Goal: Transaction & Acquisition: Purchase product/service

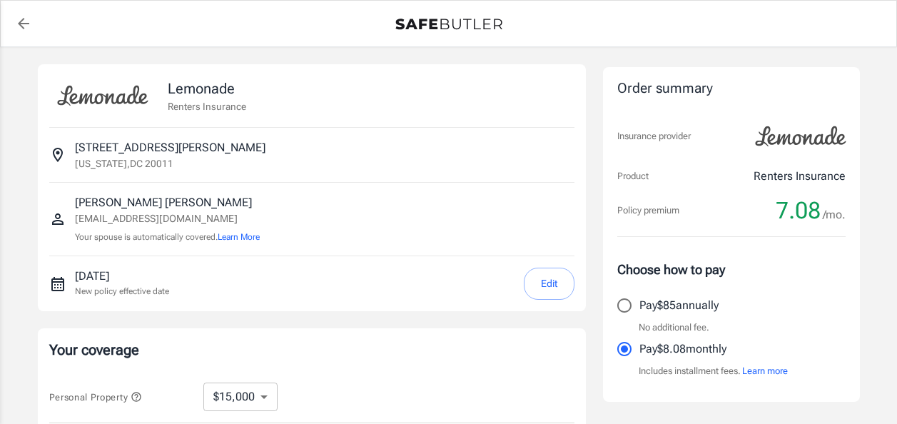
select select "15000"
select select "500"
click at [538, 279] on button "Edit" at bounding box center [549, 284] width 51 height 32
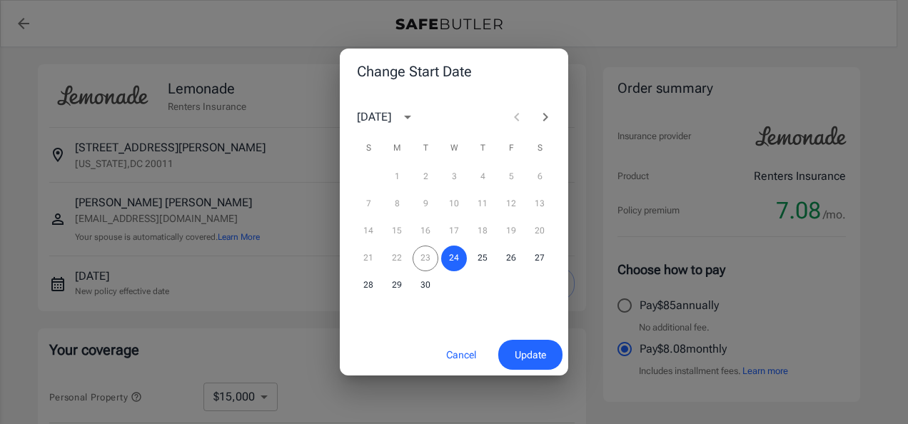
click at [540, 113] on icon "Next month" at bounding box center [545, 117] width 17 height 17
click at [455, 177] on button "1" at bounding box center [454, 177] width 26 height 26
click at [518, 354] on span "Update" at bounding box center [530, 355] width 31 height 18
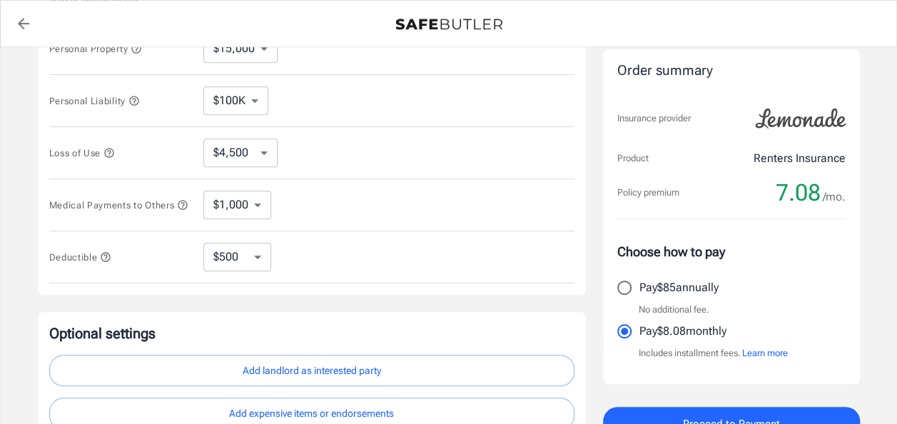
scroll to position [357, 0]
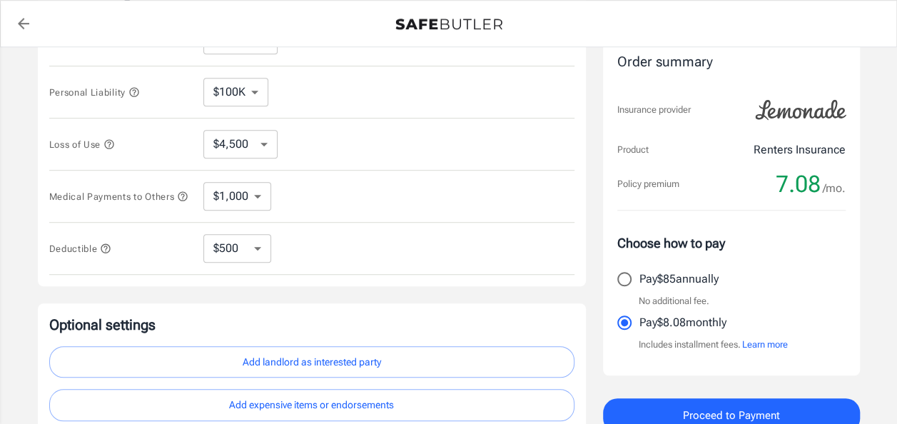
click at [109, 251] on icon "button" at bounding box center [105, 247] width 9 height 9
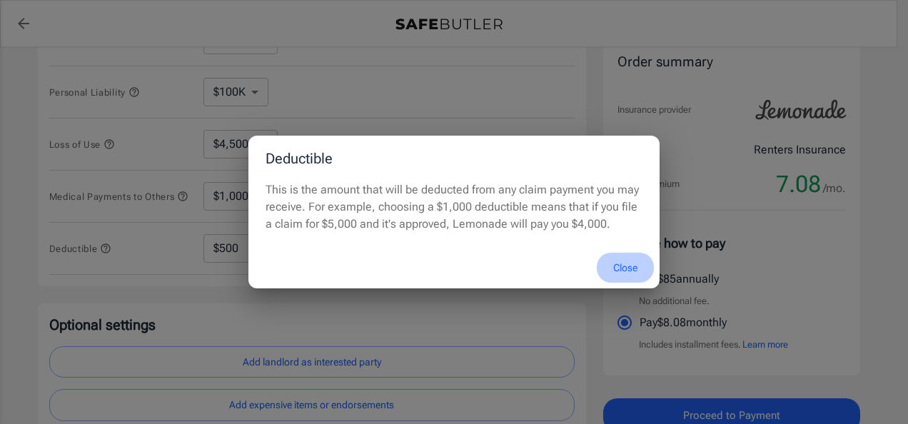
click at [621, 261] on button "Close" at bounding box center [625, 268] width 57 height 31
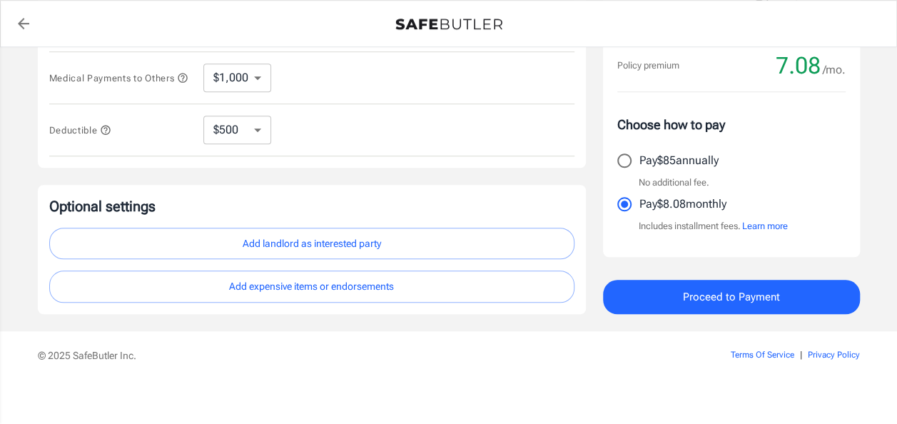
scroll to position [484, 0]
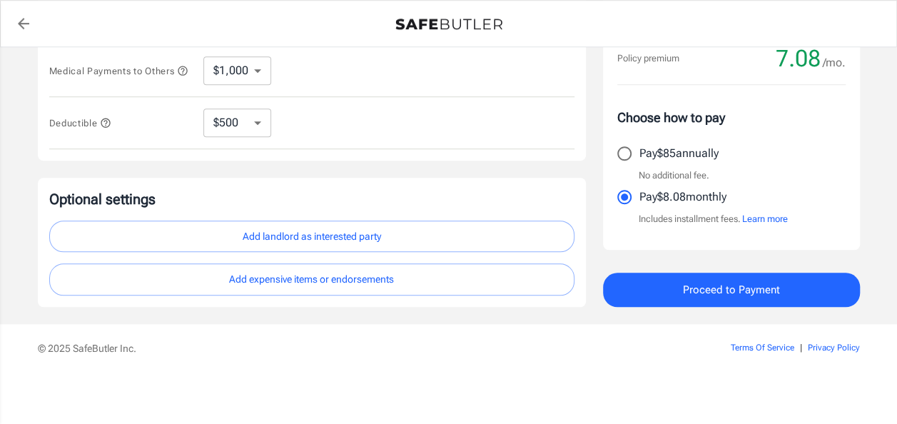
click at [306, 281] on button "Add expensive items or endorsements" at bounding box center [311, 279] width 525 height 32
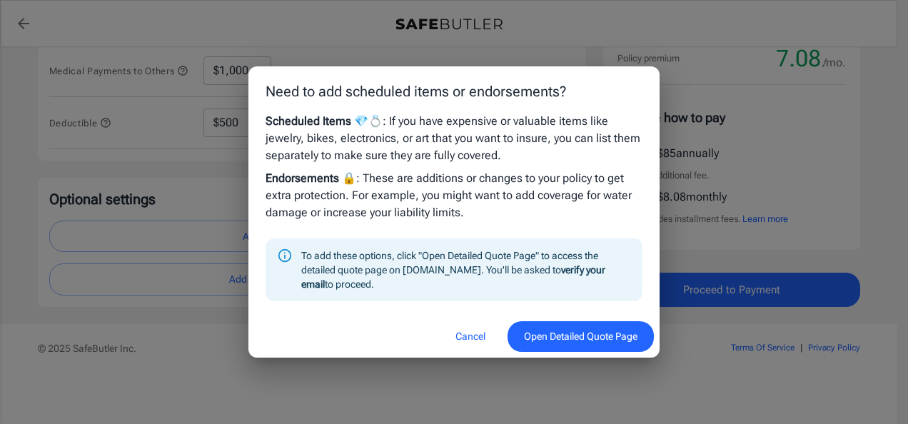
click at [587, 334] on button "Open Detailed Quote Page" at bounding box center [581, 336] width 146 height 31
click at [465, 340] on button "Cancel" at bounding box center [470, 336] width 63 height 31
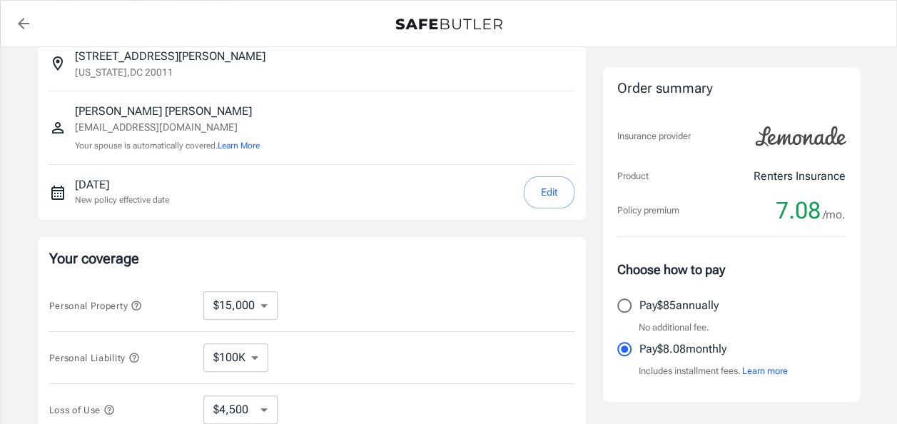
scroll to position [0, 0]
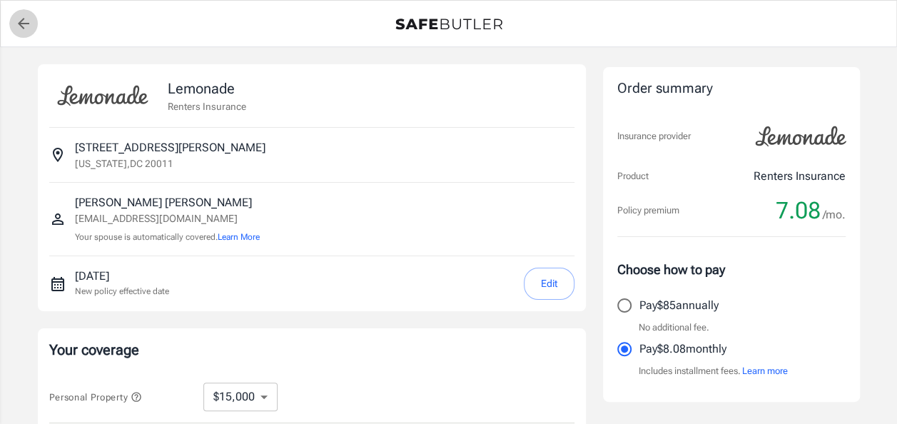
click at [15, 24] on icon "back to quotes" at bounding box center [23, 23] width 17 height 17
